Goal: Task Accomplishment & Management: Complete application form

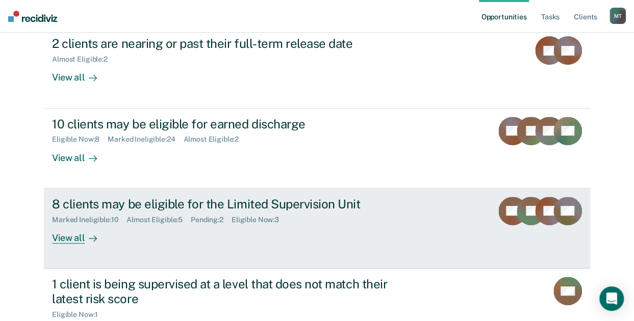
scroll to position [153, 0]
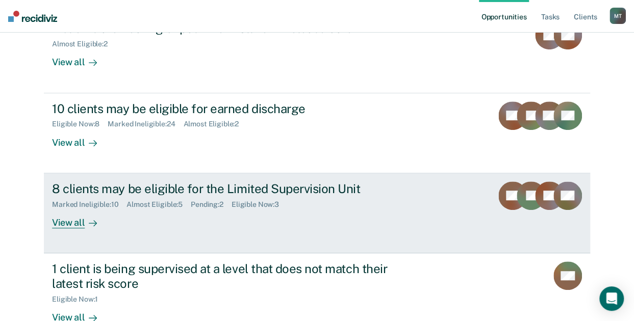
click at [255, 203] on div "Eligible Now : 3" at bounding box center [259, 204] width 56 height 9
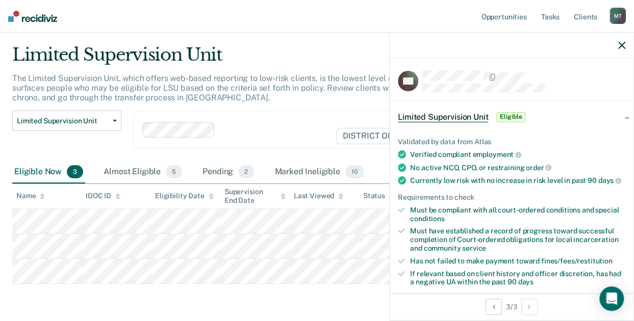
scroll to position [10, 0]
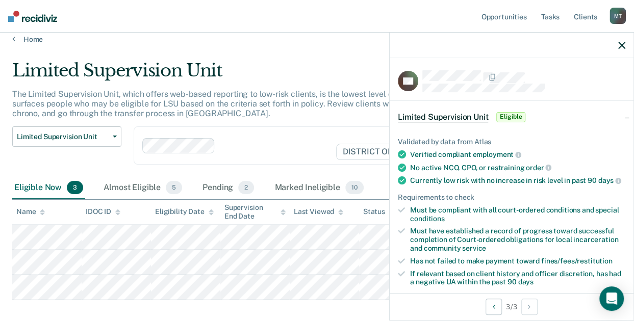
click at [356, 300] on div "Limited Supervision Unit The Limited Supervision Unit, which offers web-based r…" at bounding box center [316, 194] width 609 height 269
click at [619, 43] on icon "button" at bounding box center [621, 45] width 7 height 7
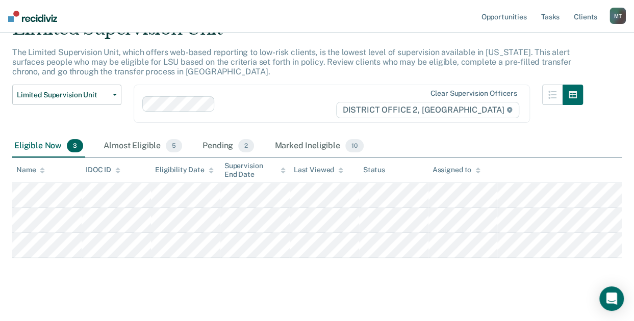
scroll to position [61, 0]
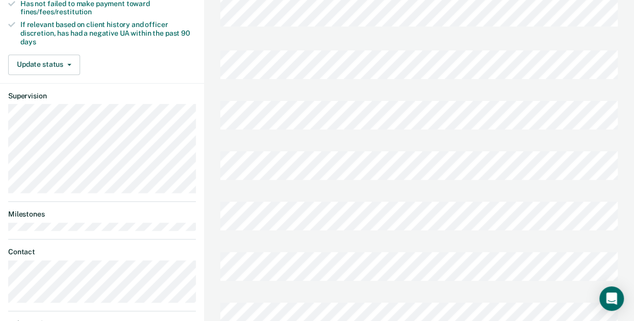
scroll to position [306, 0]
